Goal: Task Accomplishment & Management: Manage account settings

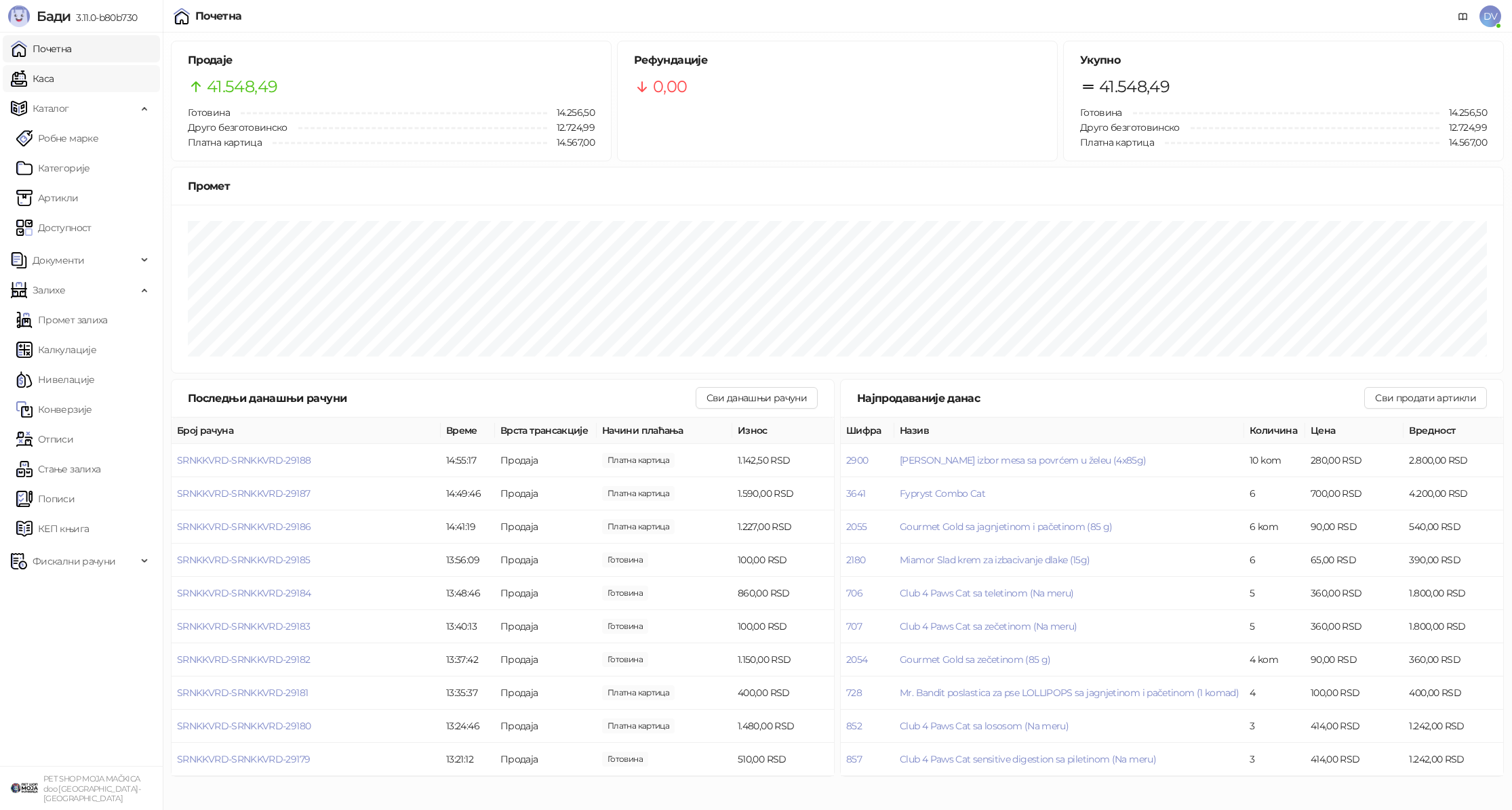
click at [46, 74] on link "Каса" at bounding box center [32, 78] width 43 height 27
click at [63, 46] on link "Почетна" at bounding box center [41, 49] width 61 height 27
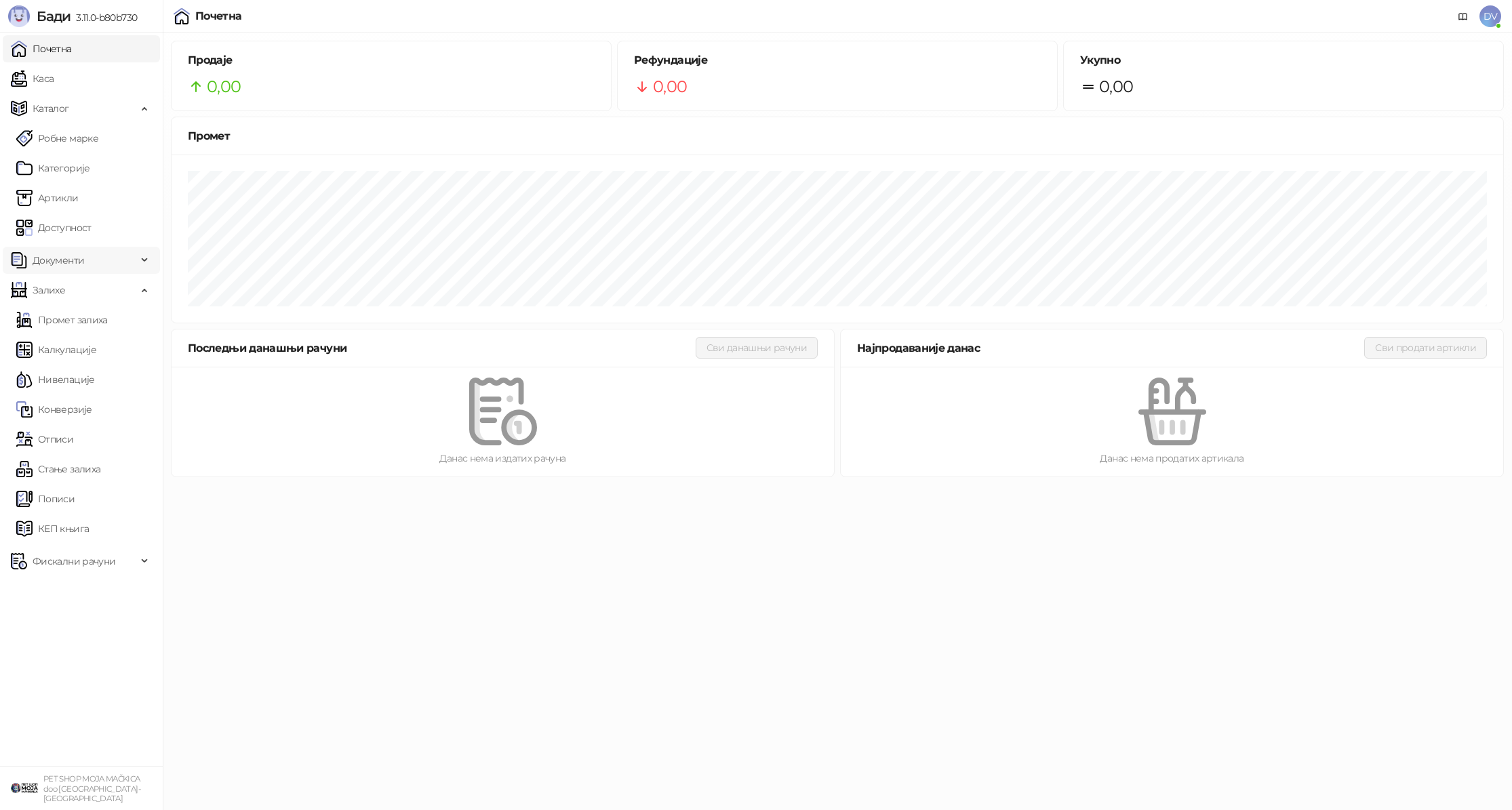
click at [88, 255] on span "Документи" at bounding box center [74, 260] width 126 height 27
click at [74, 295] on link "Улазни документи" at bounding box center [70, 290] width 108 height 27
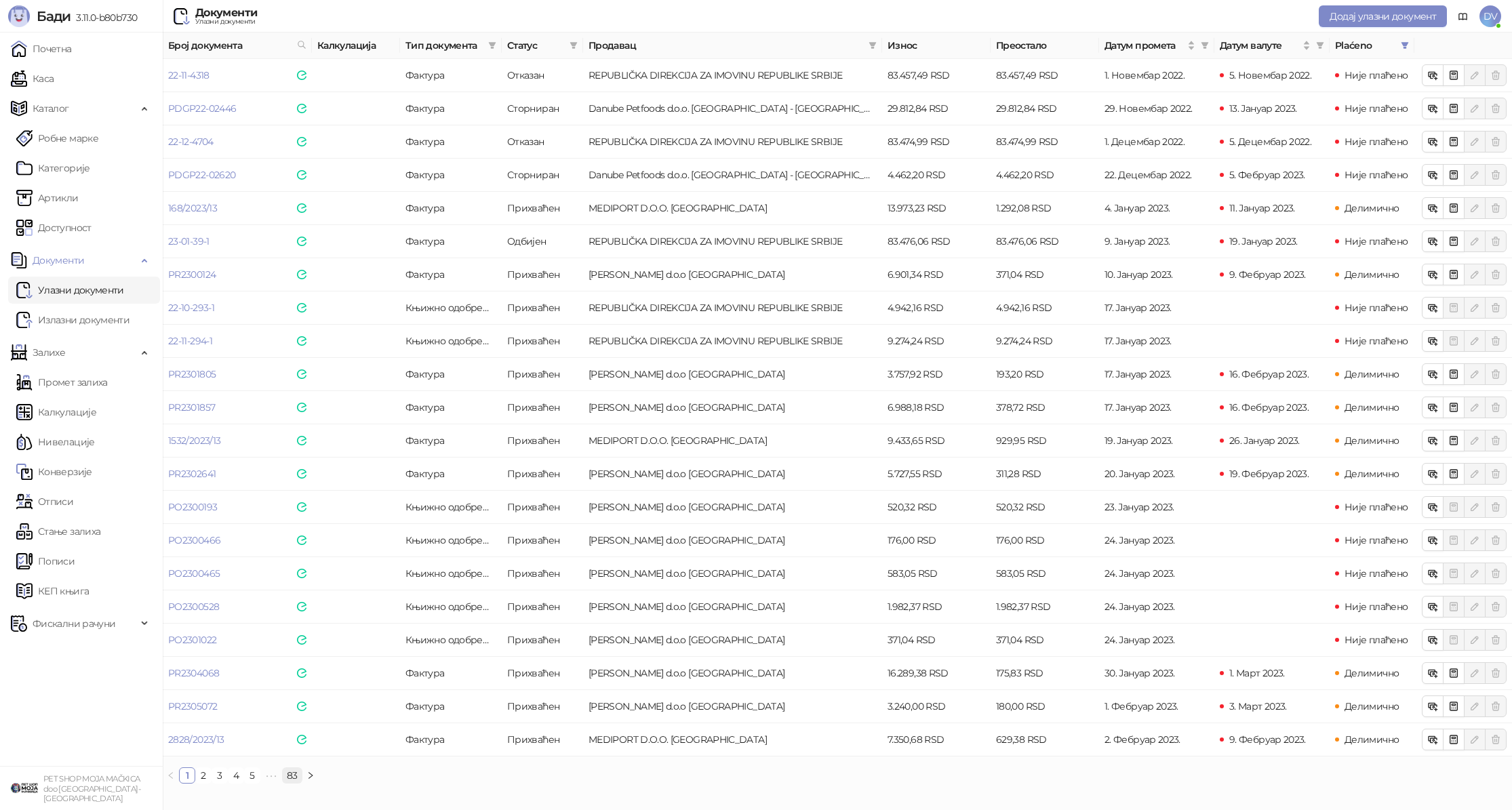
click at [289, 772] on link "83" at bounding box center [292, 775] width 19 height 15
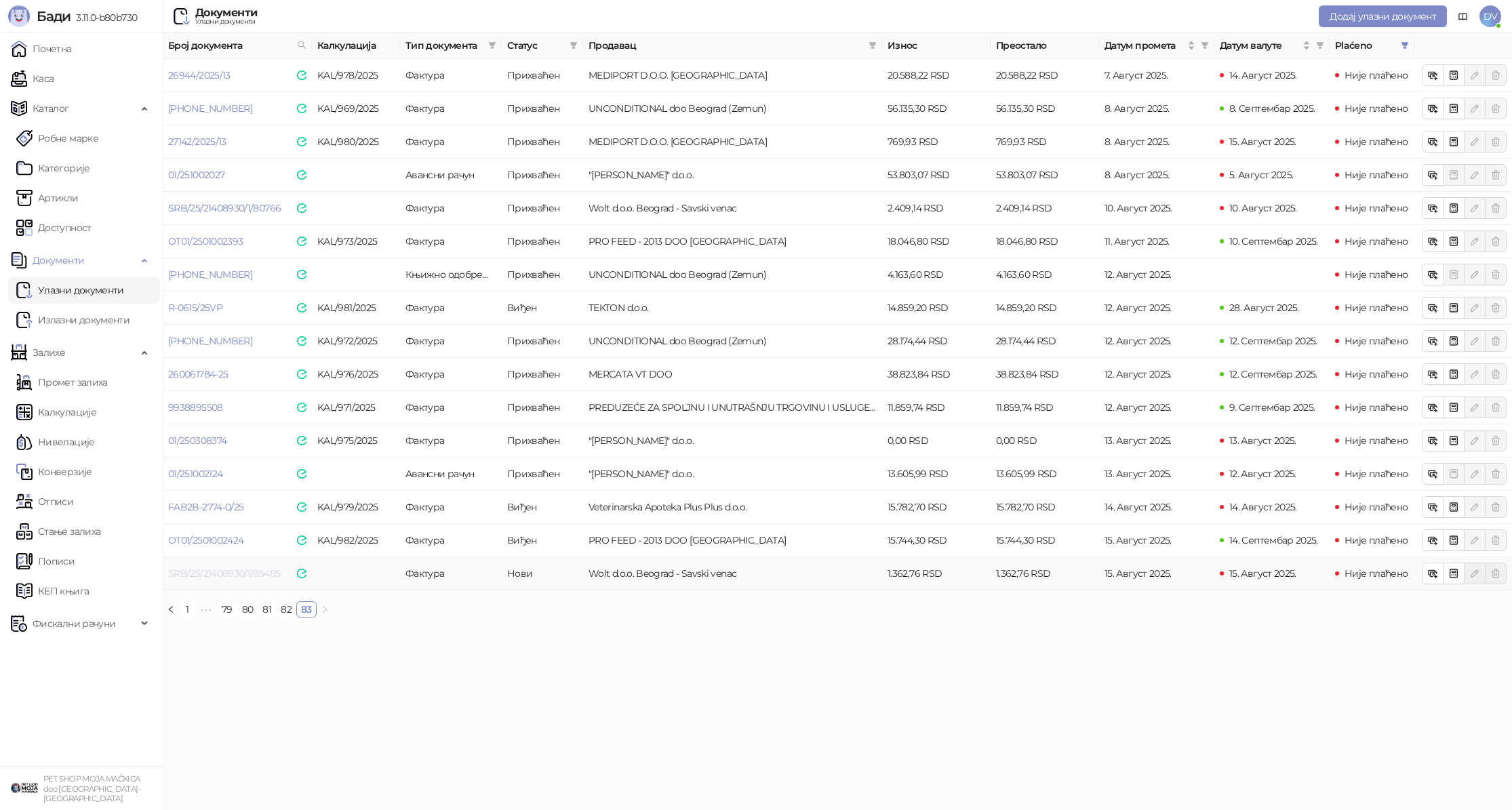
click at [252, 577] on link "SRB/25/21408930/1/85485" at bounding box center [224, 573] width 112 height 13
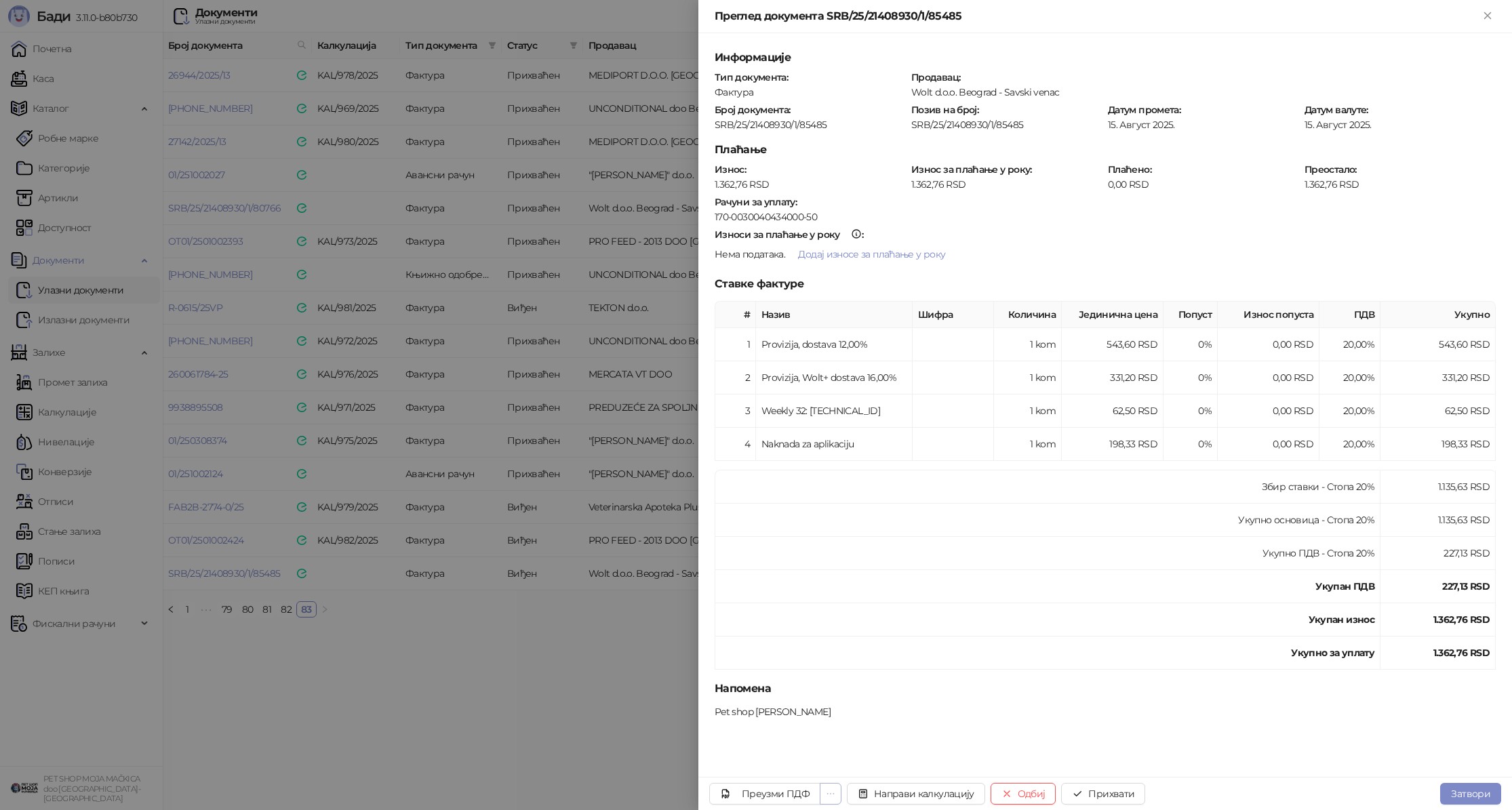
click at [831, 794] on icon "ellipsis" at bounding box center [830, 794] width 10 height 10
click at [966, 572] on td "Укупан ПДВ" at bounding box center [1049, 586] width 666 height 33
click at [1103, 793] on button "Прихвати" at bounding box center [1103, 793] width 84 height 21
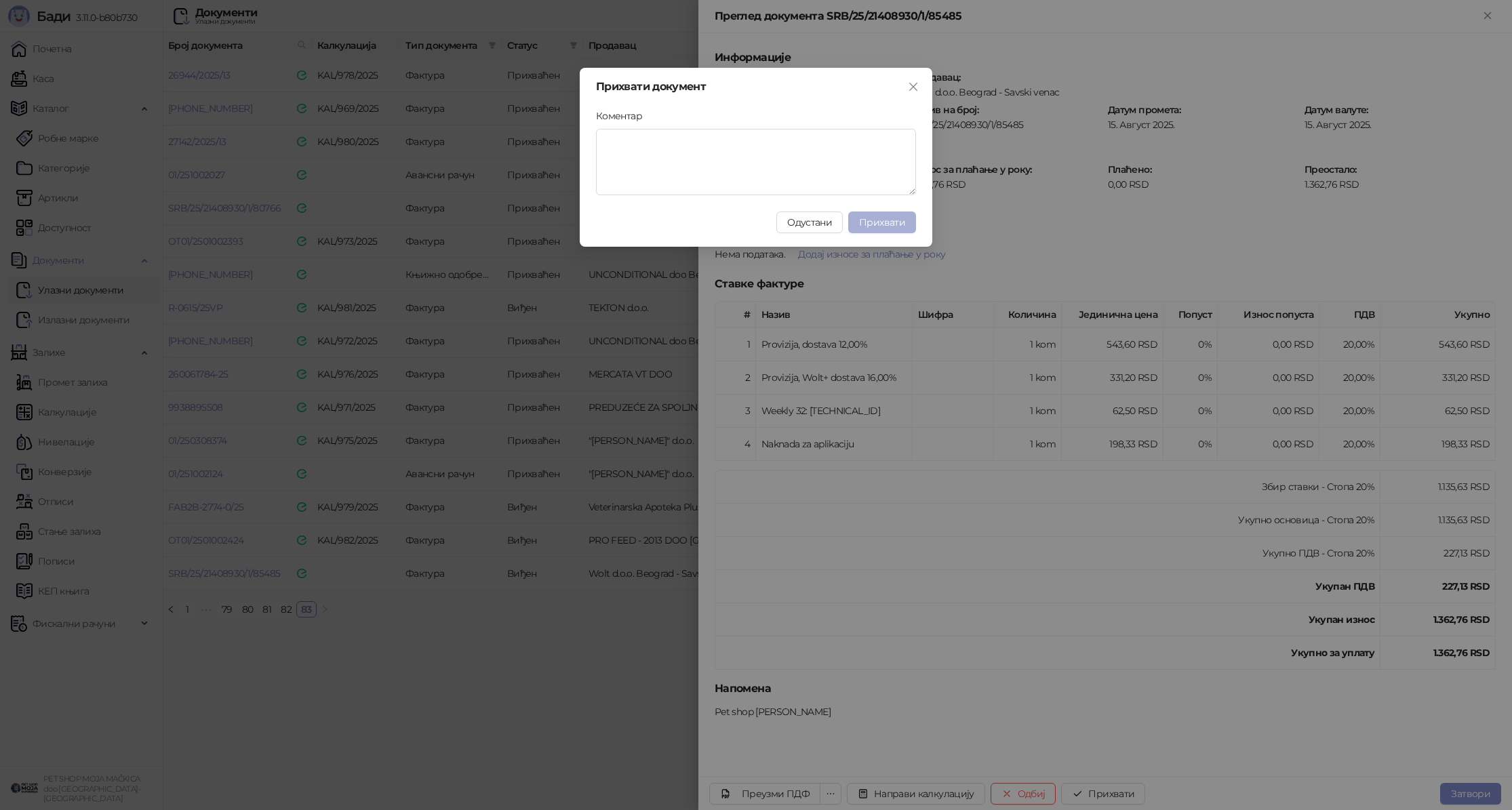
click at [887, 221] on span "Прихвати" at bounding box center [882, 222] width 46 height 13
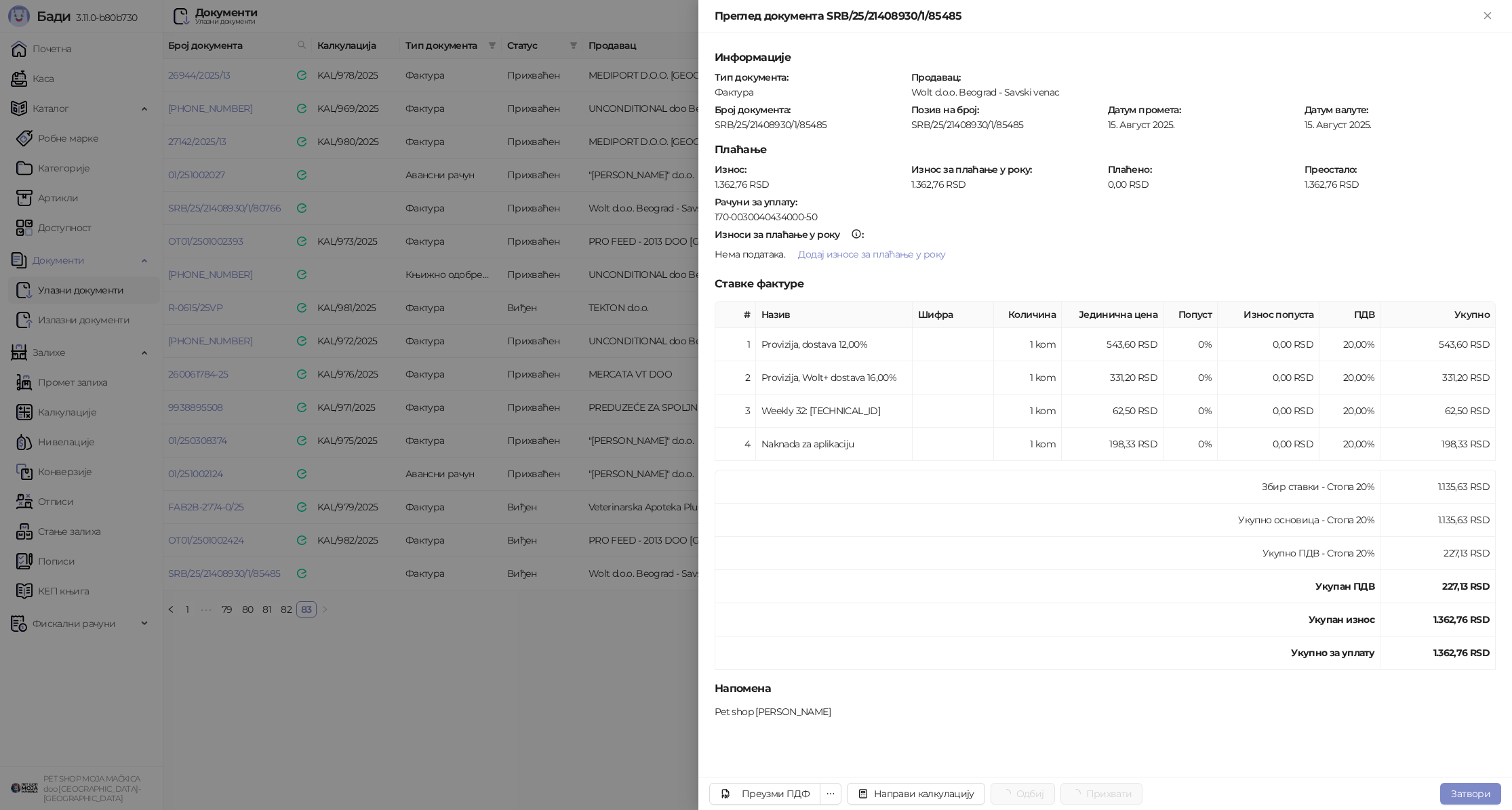
click at [556, 183] on div at bounding box center [756, 405] width 1512 height 810
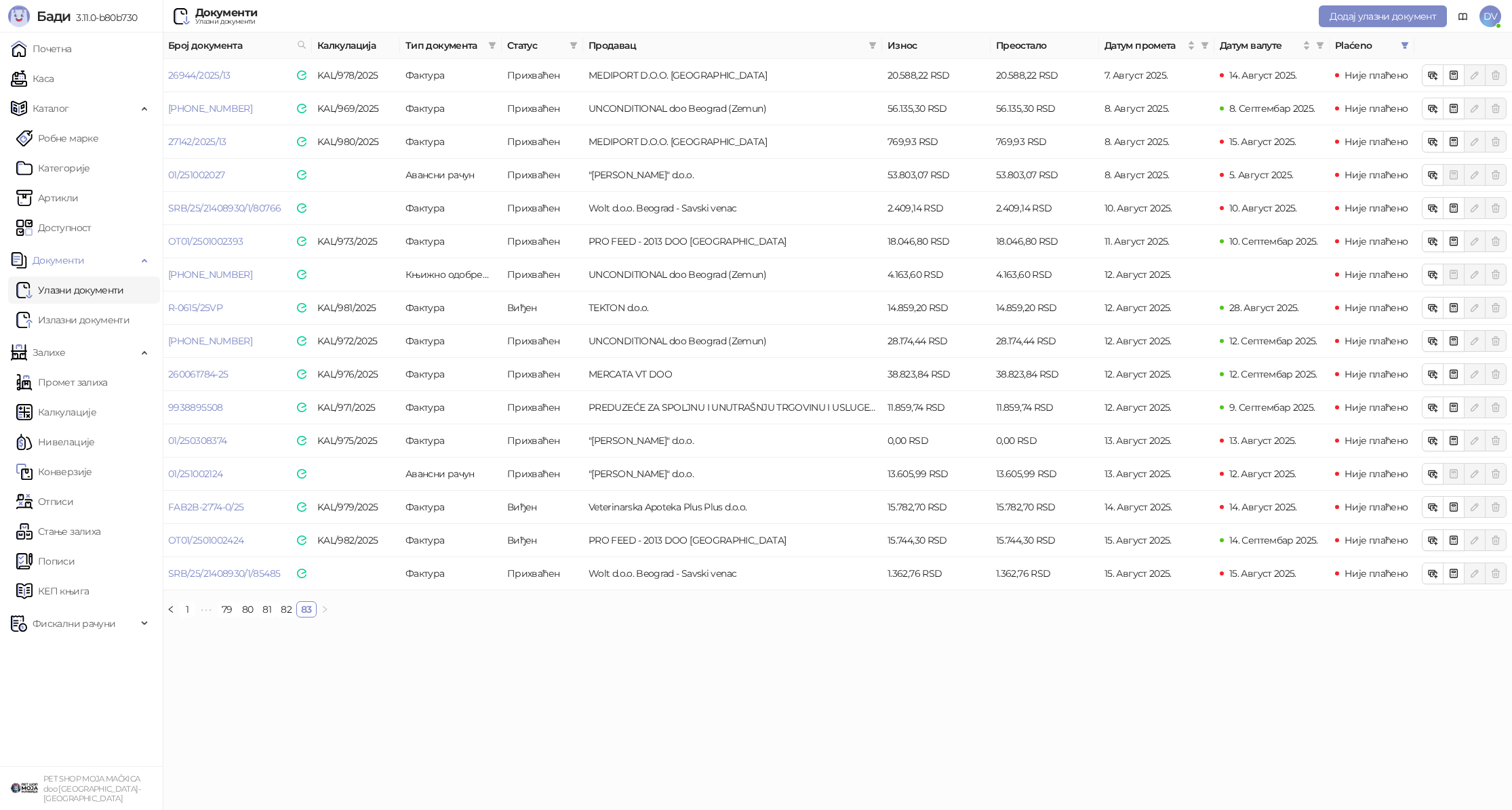
click at [859, 46] on span "Продавац" at bounding box center [726, 45] width 275 height 15
click at [874, 46] on icon "filter" at bounding box center [873, 45] width 7 height 7
click at [595, 13] on div "Документи Улазни документи Додај улазни документ DV" at bounding box center [756, 16] width 1491 height 32
click at [576, 49] on span at bounding box center [573, 46] width 13 height 21
click at [489, 72] on span "Нови" at bounding box center [481, 72] width 30 height 13
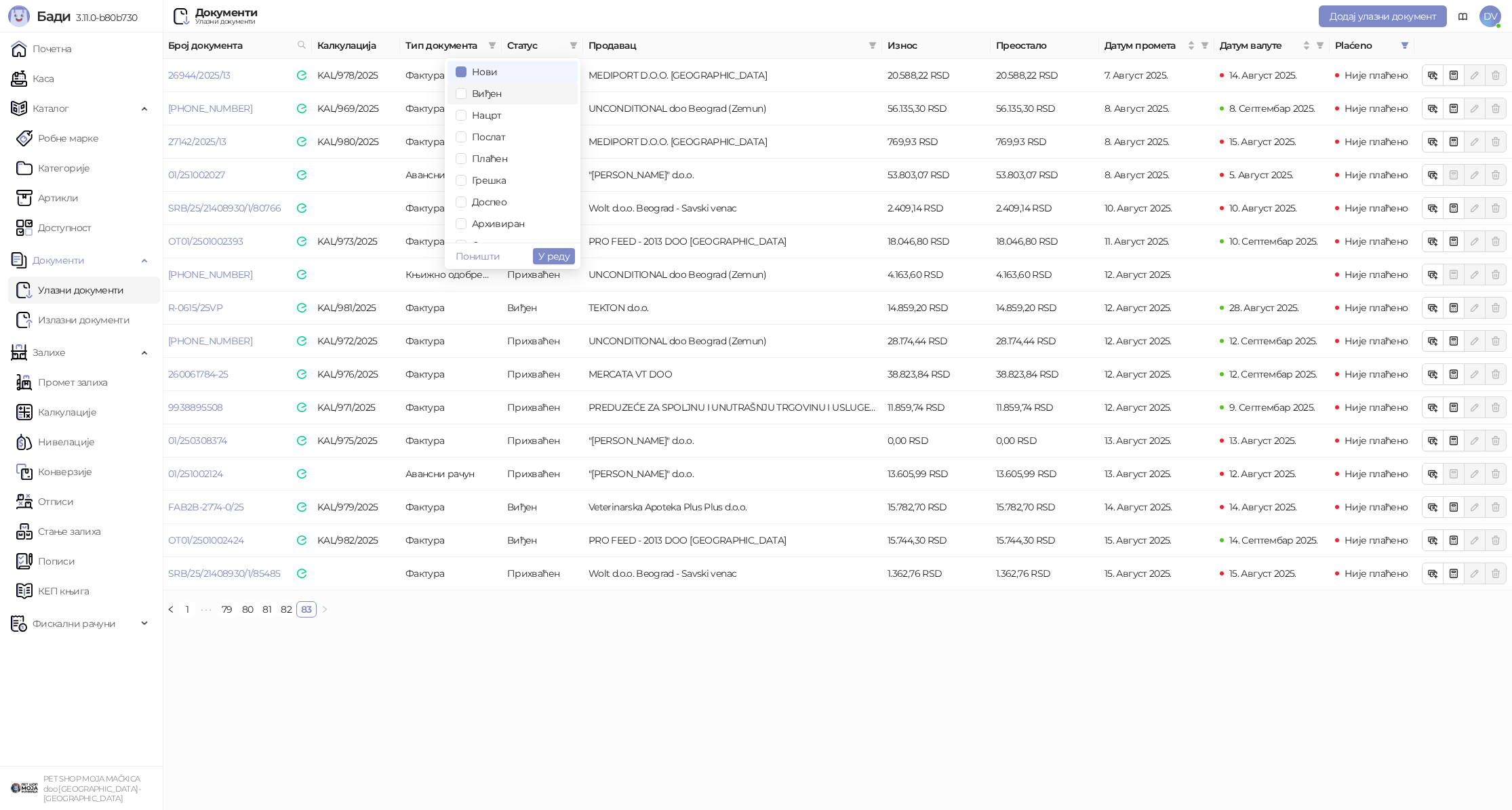
click at [489, 94] on span "Виђен" at bounding box center [484, 94] width 35 height 13
click at [547, 256] on span "У реду" at bounding box center [554, 256] width 31 height 13
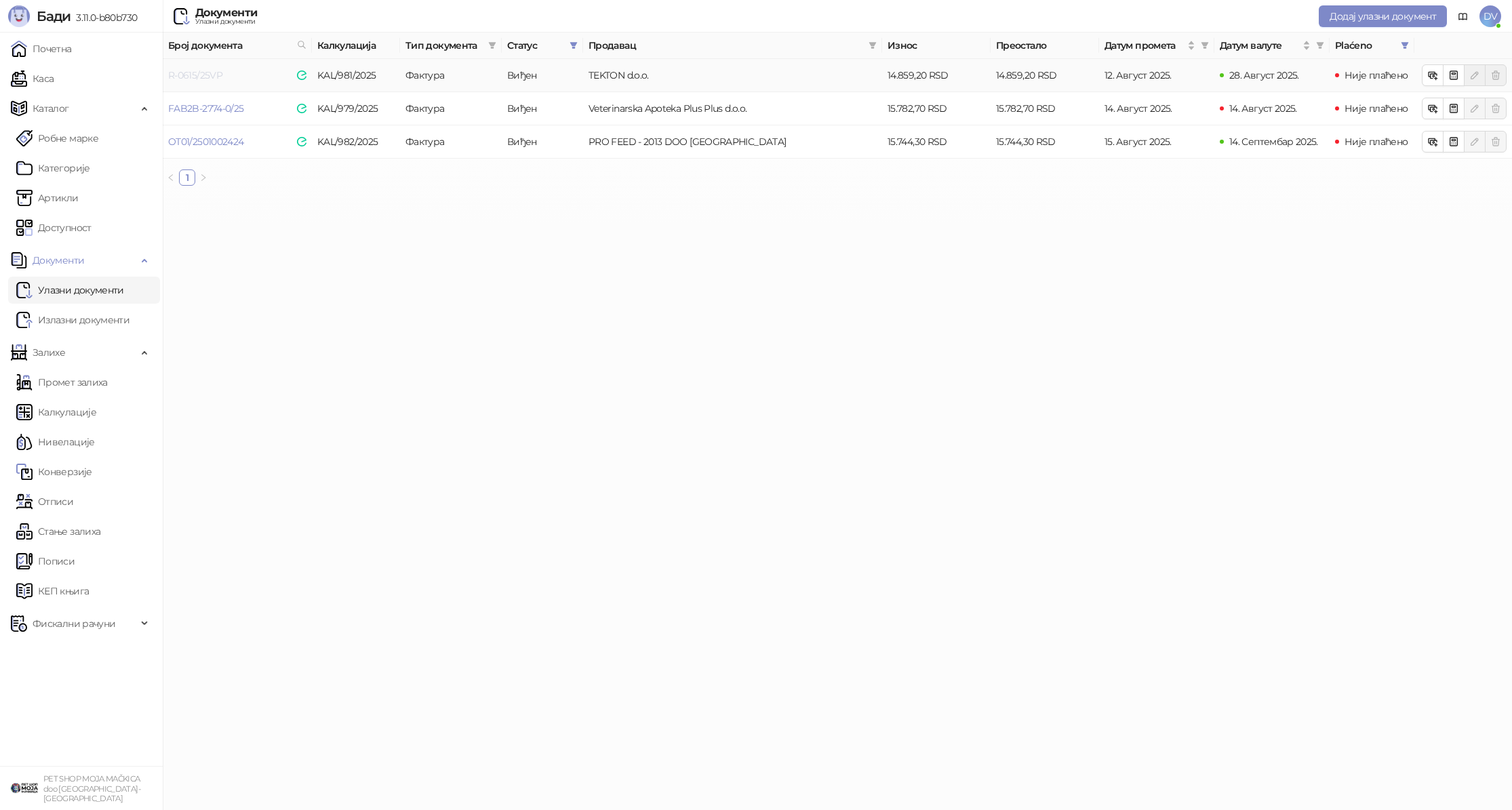
click at [188, 72] on link "R-0615/25VP" at bounding box center [196, 75] width 55 height 13
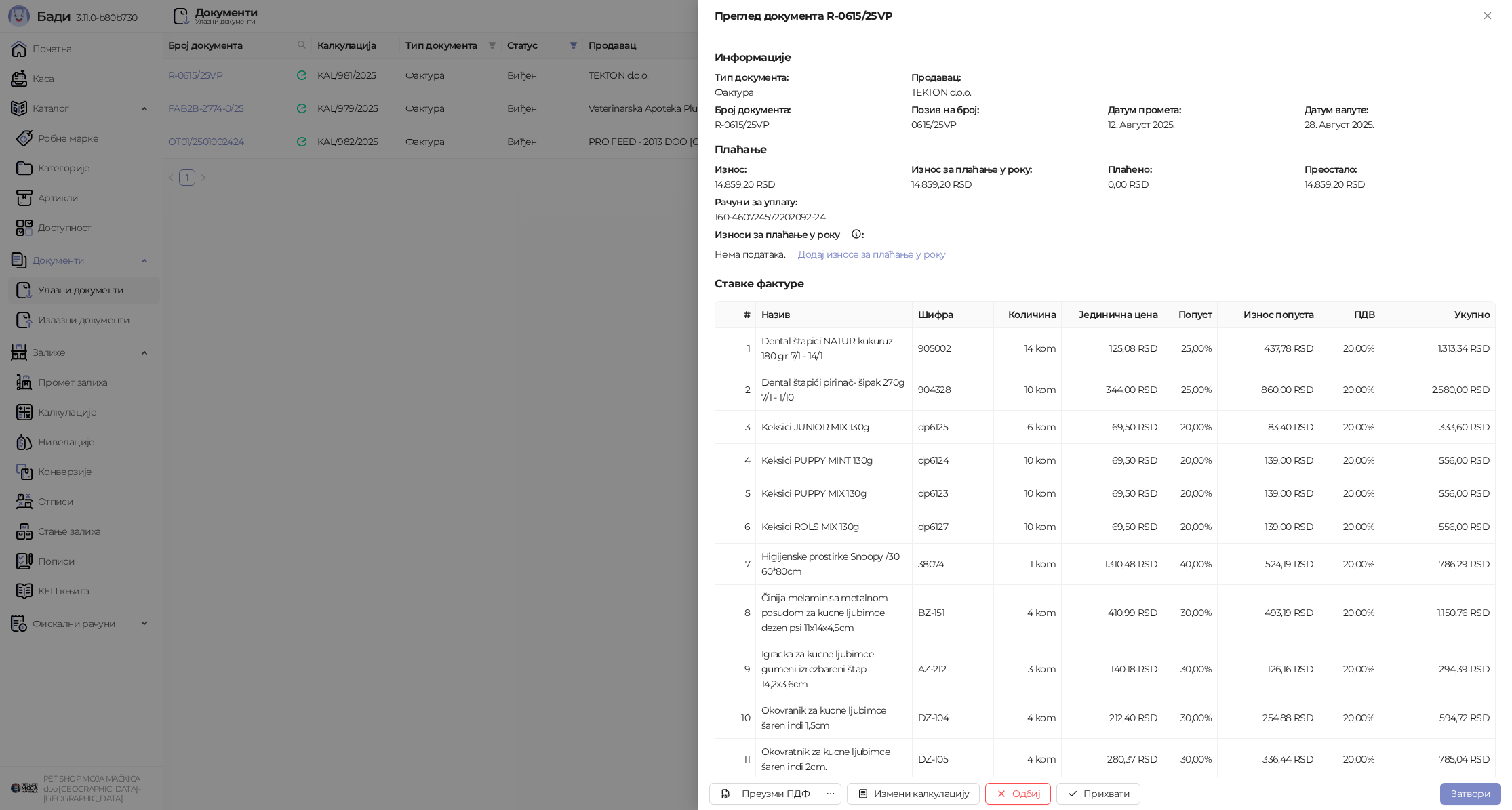
click at [745, 124] on div "R-0615/25VP" at bounding box center [810, 125] width 194 height 13
copy div "R-0615/25VP"
click at [1104, 782] on div "Преузми ПДФ Измени калкулацију Одбиј Прихвати Затвори" at bounding box center [1105, 793] width 814 height 33
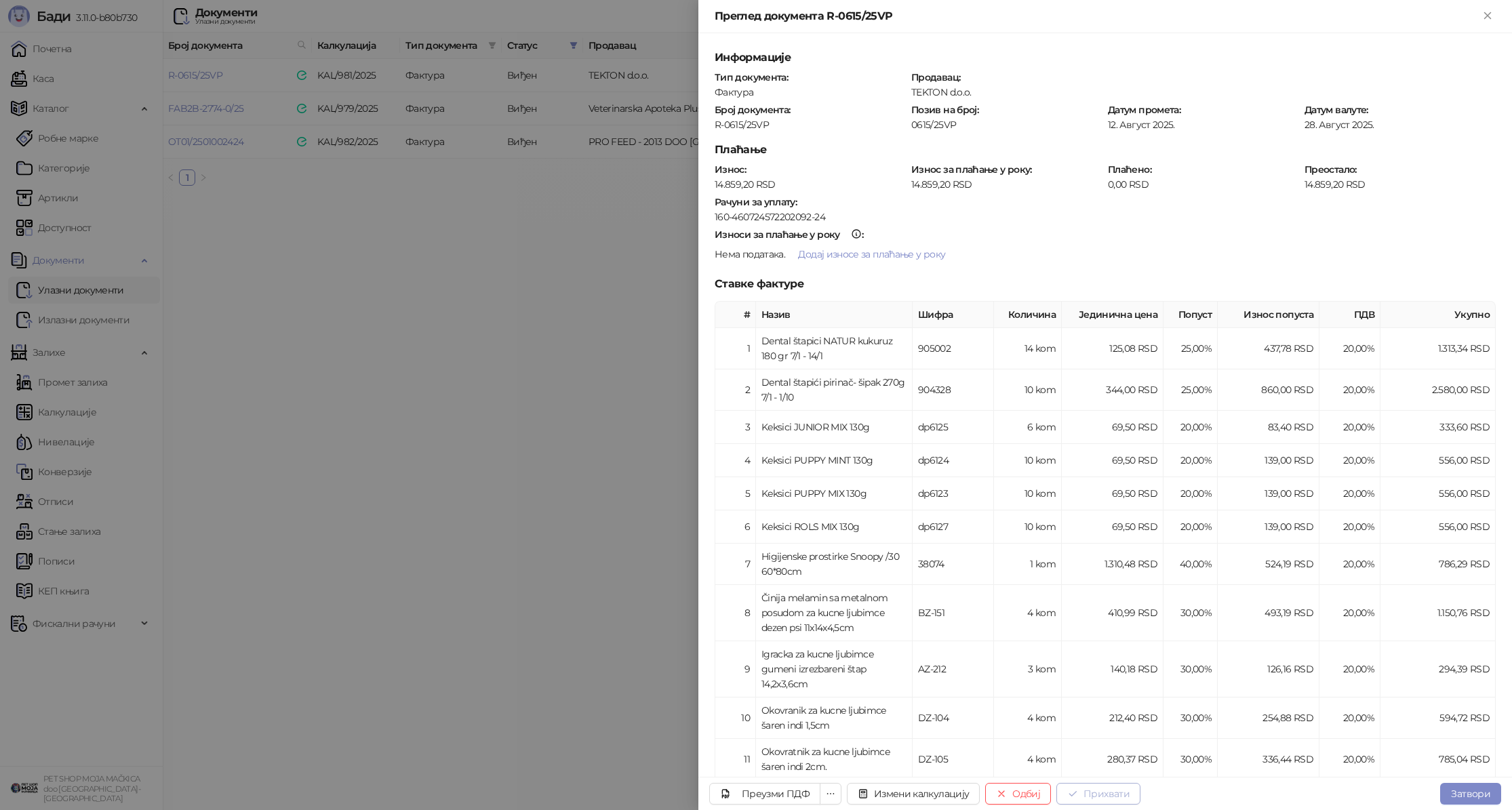
click at [1102, 788] on button "Прихвати" at bounding box center [1099, 793] width 84 height 21
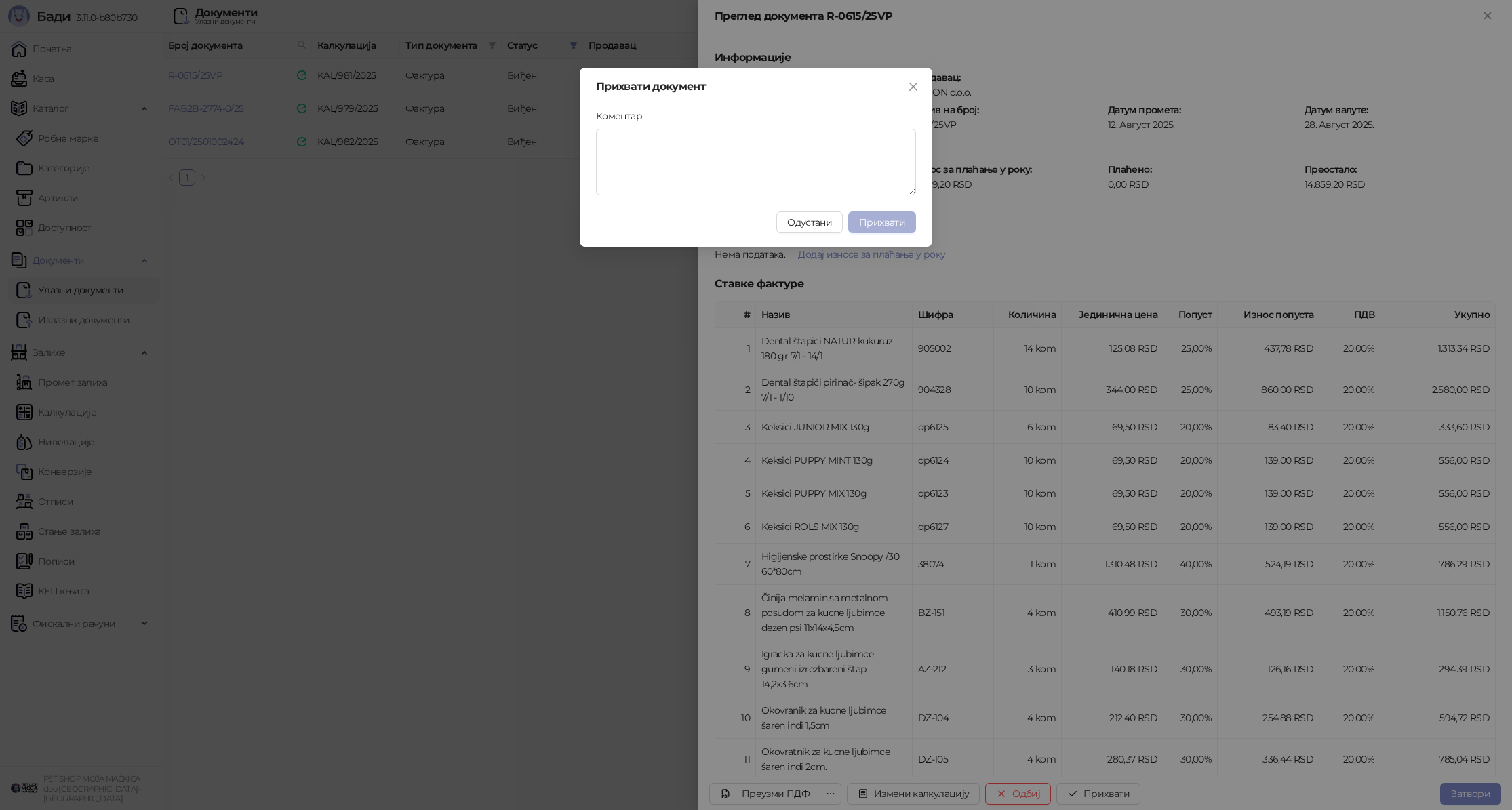
click at [892, 220] on span "Прихвати" at bounding box center [882, 222] width 46 height 13
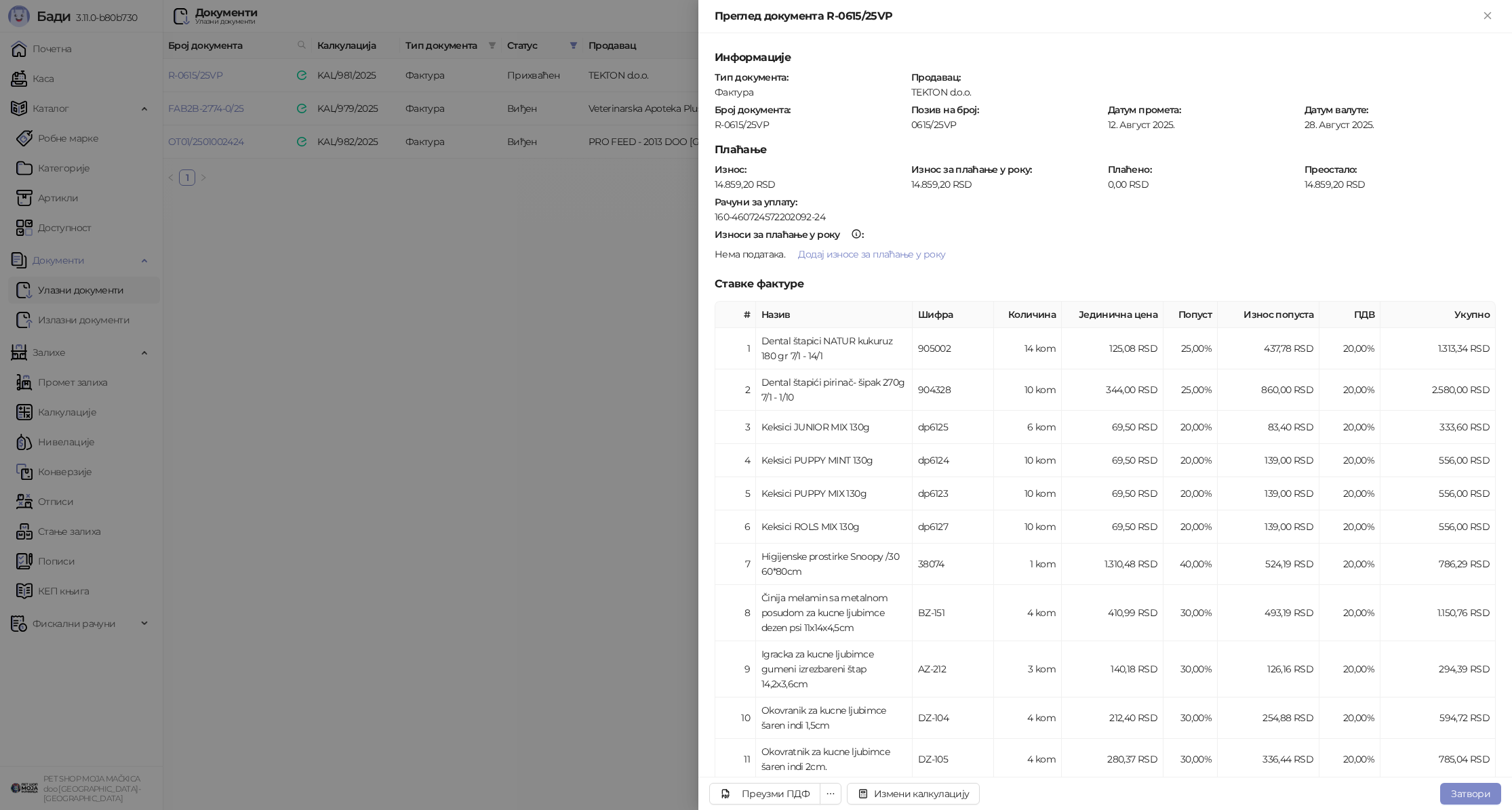
click at [583, 122] on div at bounding box center [756, 405] width 1512 height 810
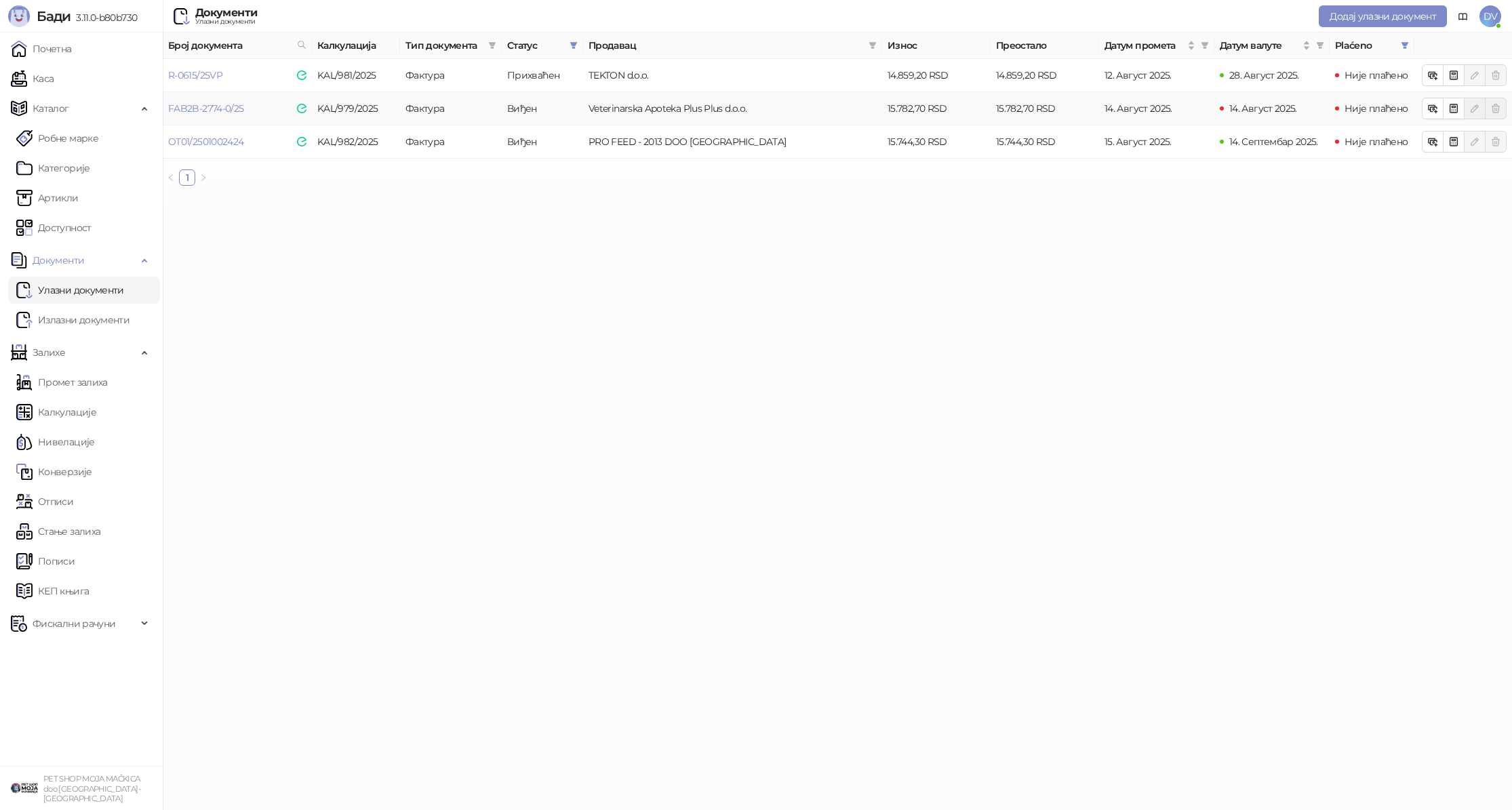
click at [205, 115] on td "FAB2B-2774-0/25" at bounding box center [238, 108] width 149 height 33
click at [213, 108] on link "FAB2B-2774-0/25" at bounding box center [206, 108] width 75 height 13
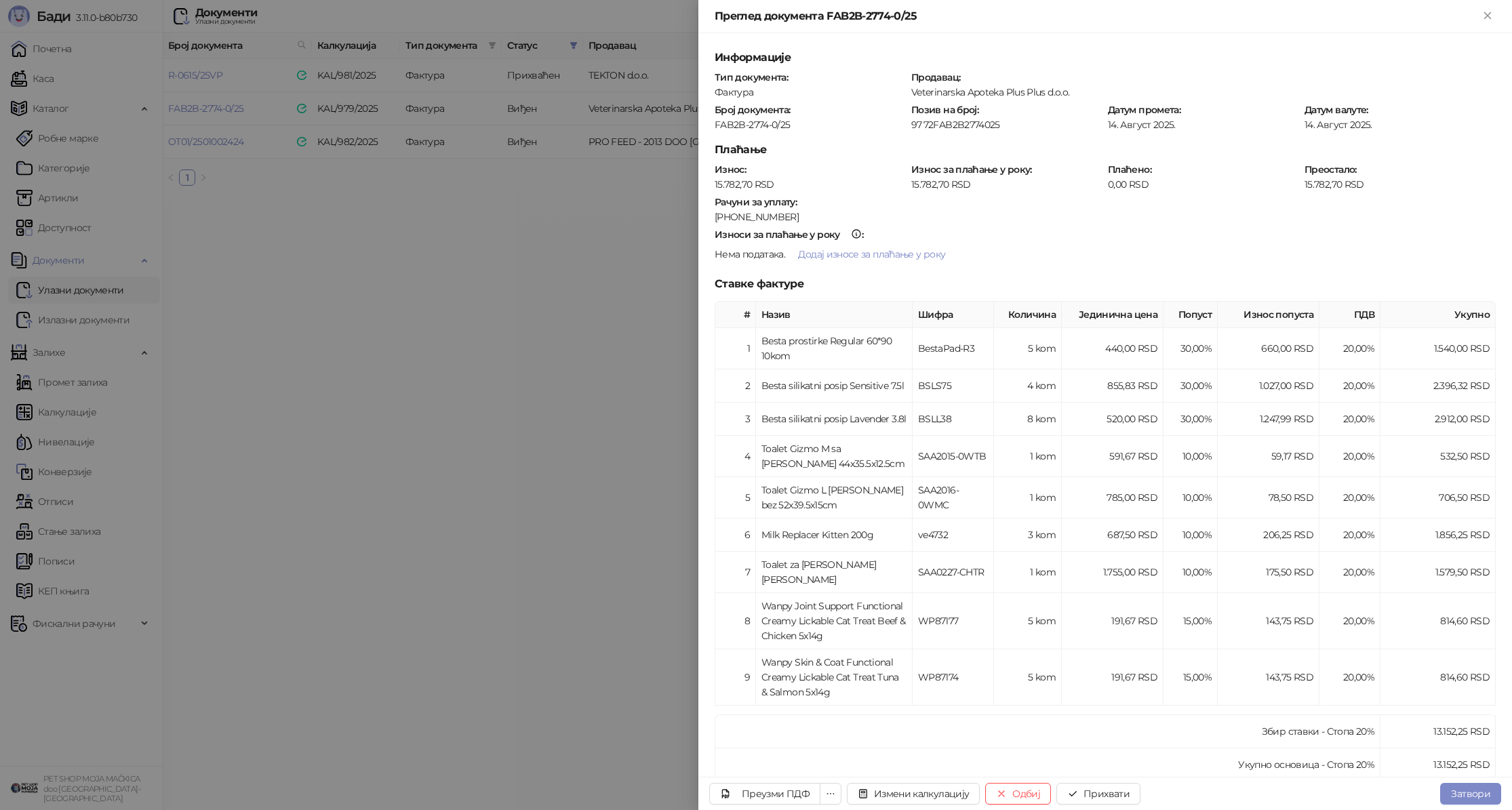
click at [735, 121] on div "FAB2B-2774-0/25" at bounding box center [810, 125] width 194 height 13
copy div "FAB2B-2774-0/25"
click at [1119, 786] on button "Прихвати" at bounding box center [1099, 793] width 84 height 21
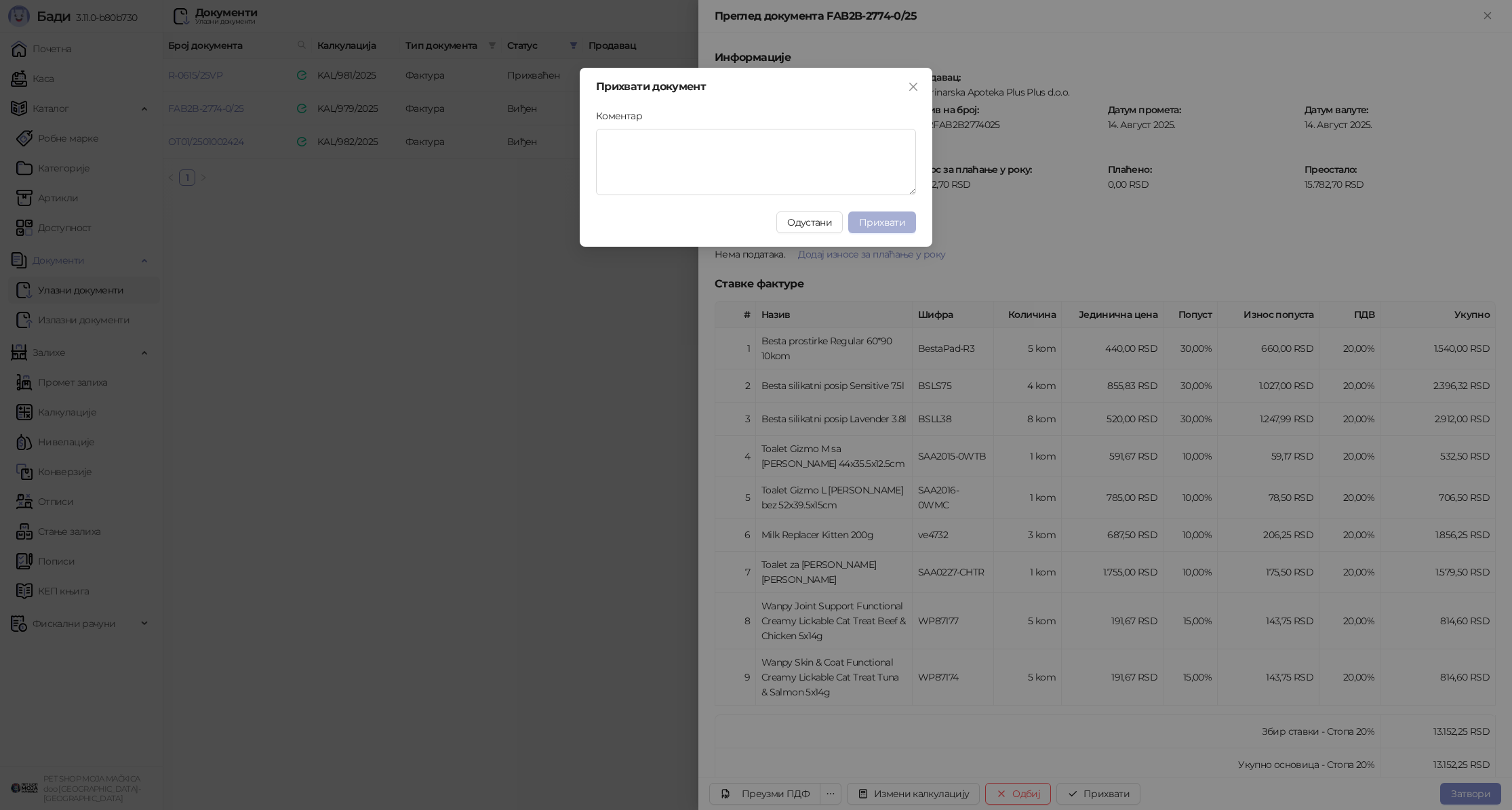
click at [873, 226] on span "Прихвати" at bounding box center [882, 222] width 46 height 13
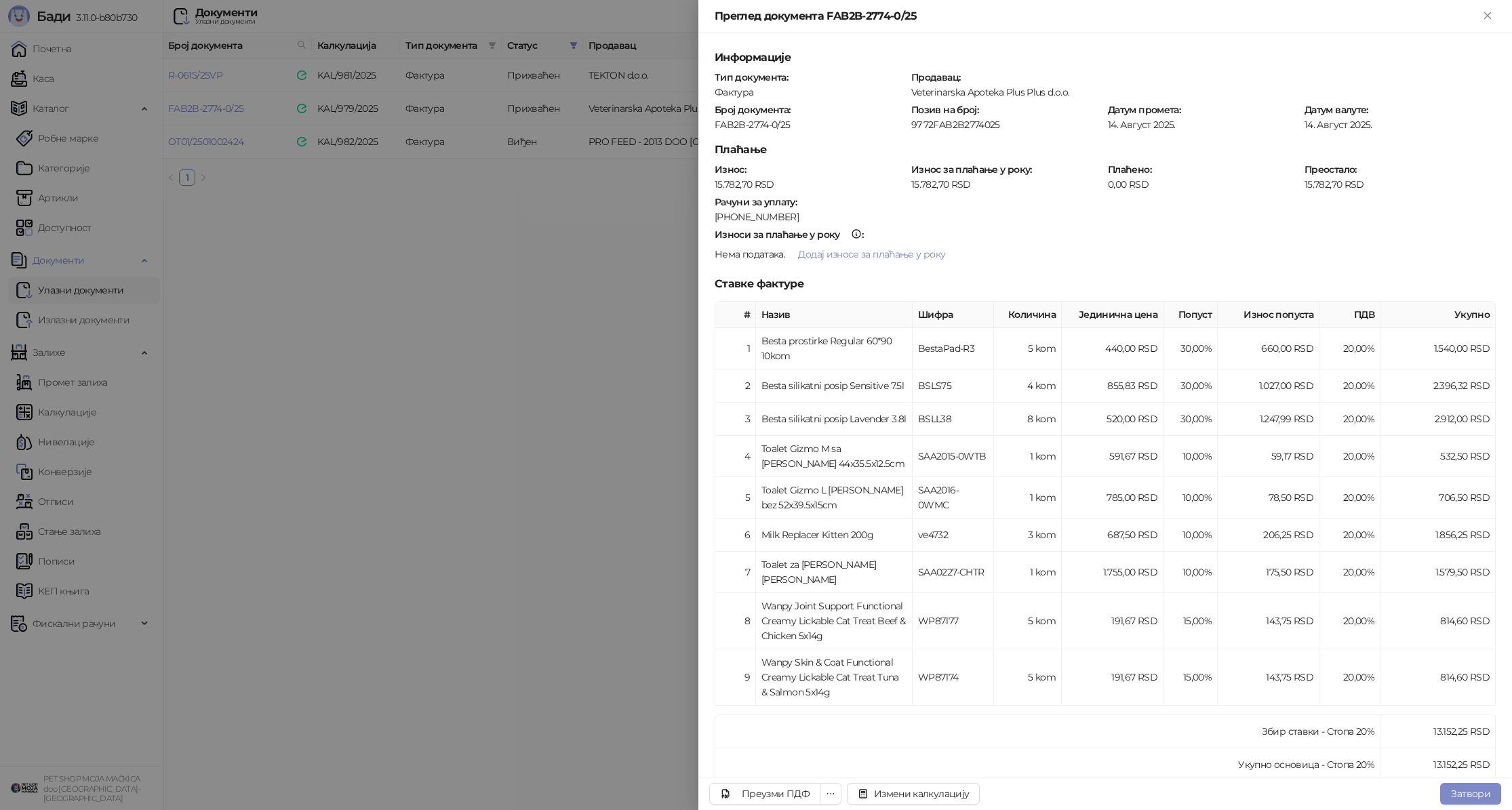
click at [540, 238] on div at bounding box center [756, 405] width 1512 height 810
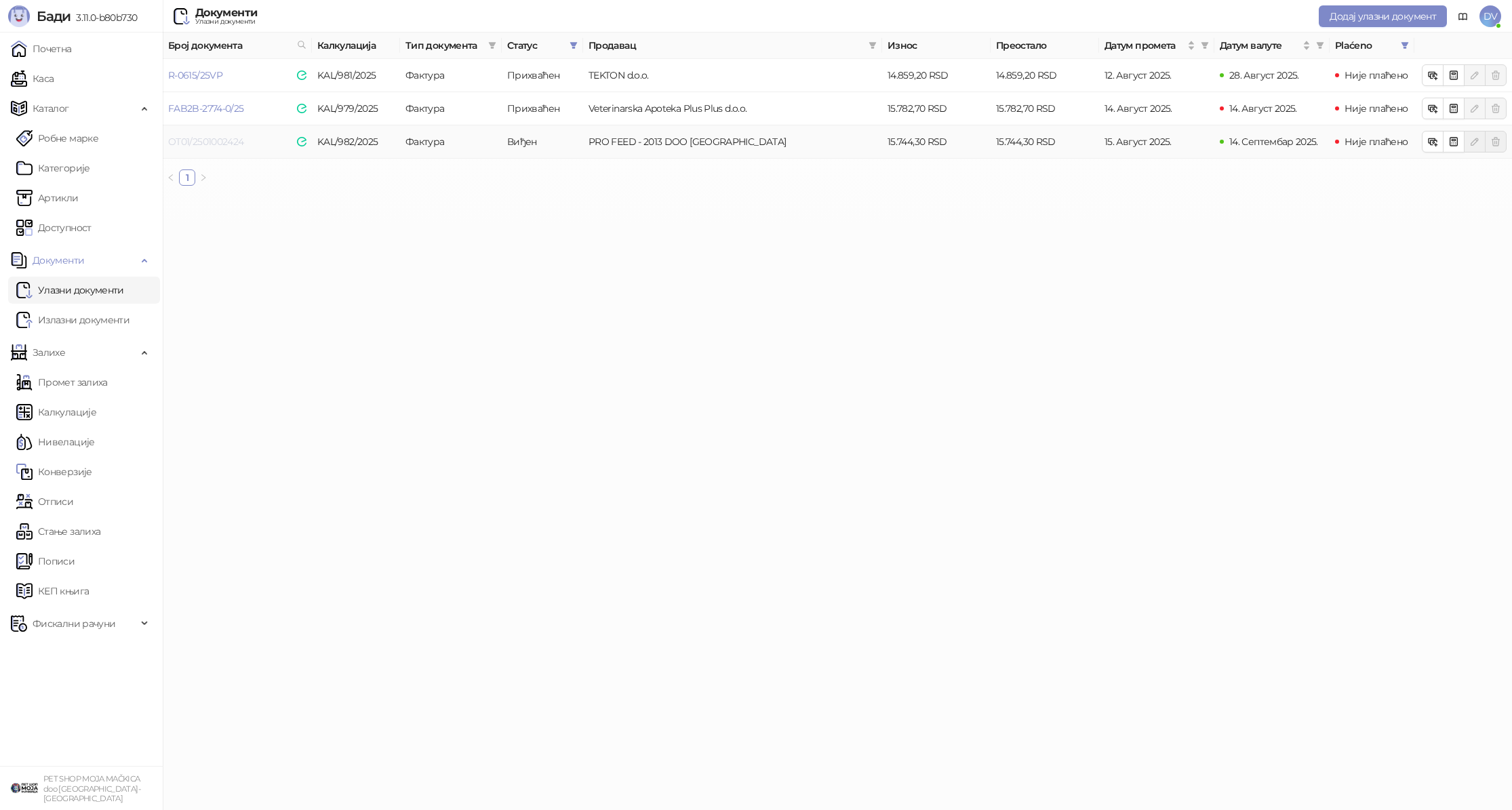
click at [200, 138] on link "OT01/2501002424" at bounding box center [206, 142] width 75 height 13
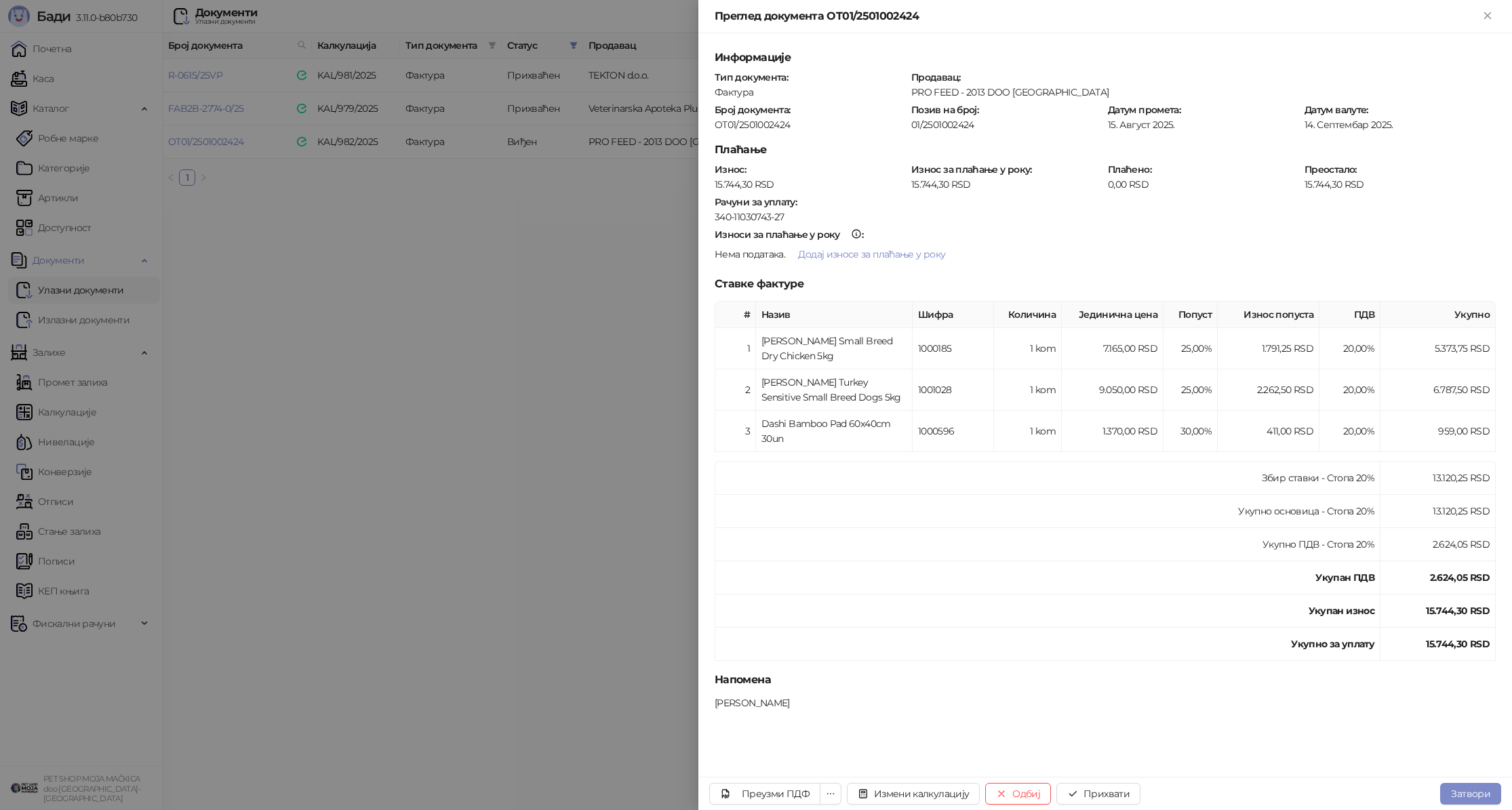
click at [767, 125] on div "OT01/2501002424" at bounding box center [810, 125] width 194 height 13
copy div "OT01/2501002424"
click at [1089, 797] on button "Прихвати" at bounding box center [1099, 793] width 84 height 21
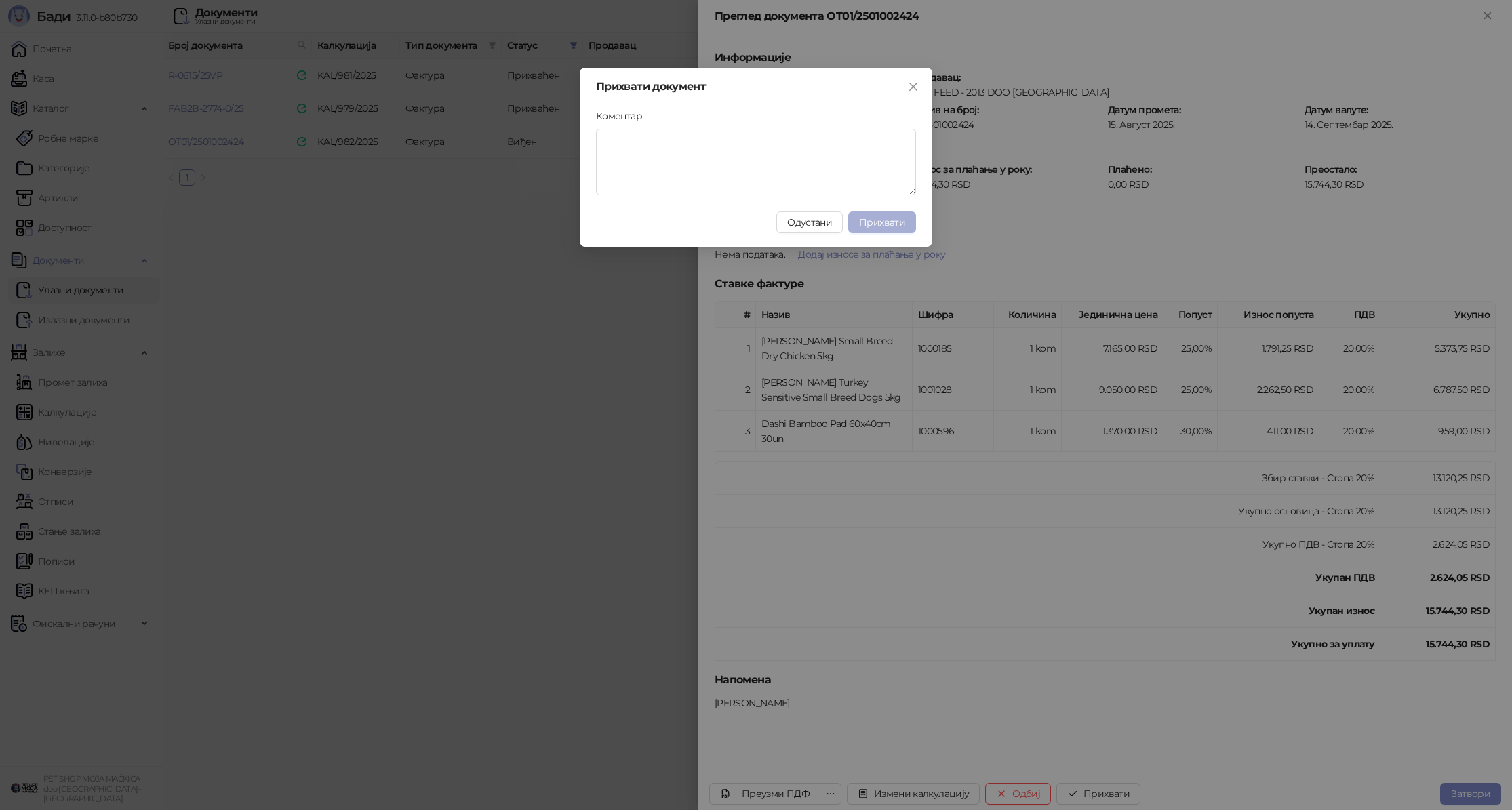
click at [900, 220] on span "Прихвати" at bounding box center [882, 222] width 46 height 13
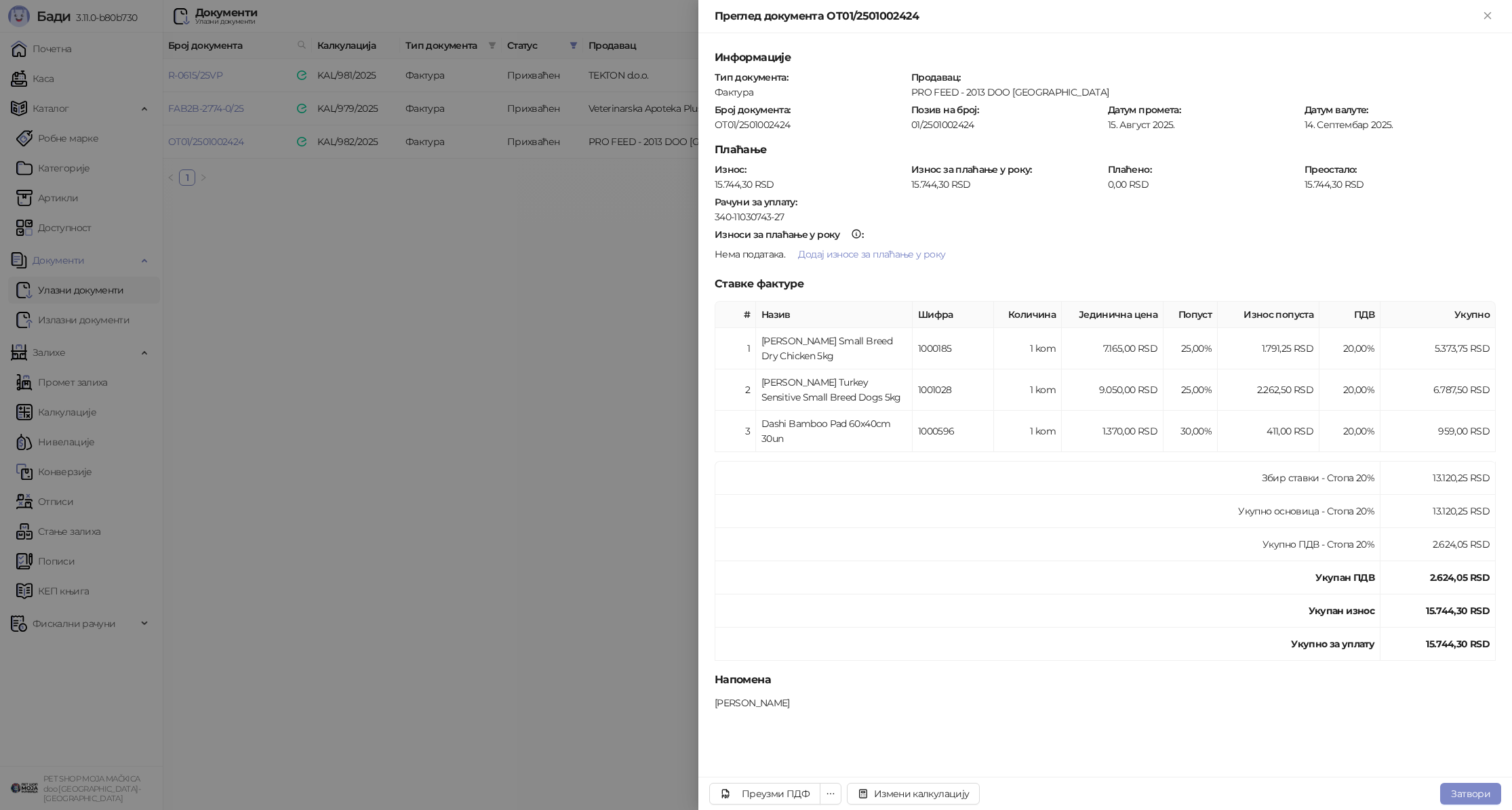
click at [477, 334] on div at bounding box center [756, 405] width 1512 height 810
